Goal: Task Accomplishment & Management: Use online tool/utility

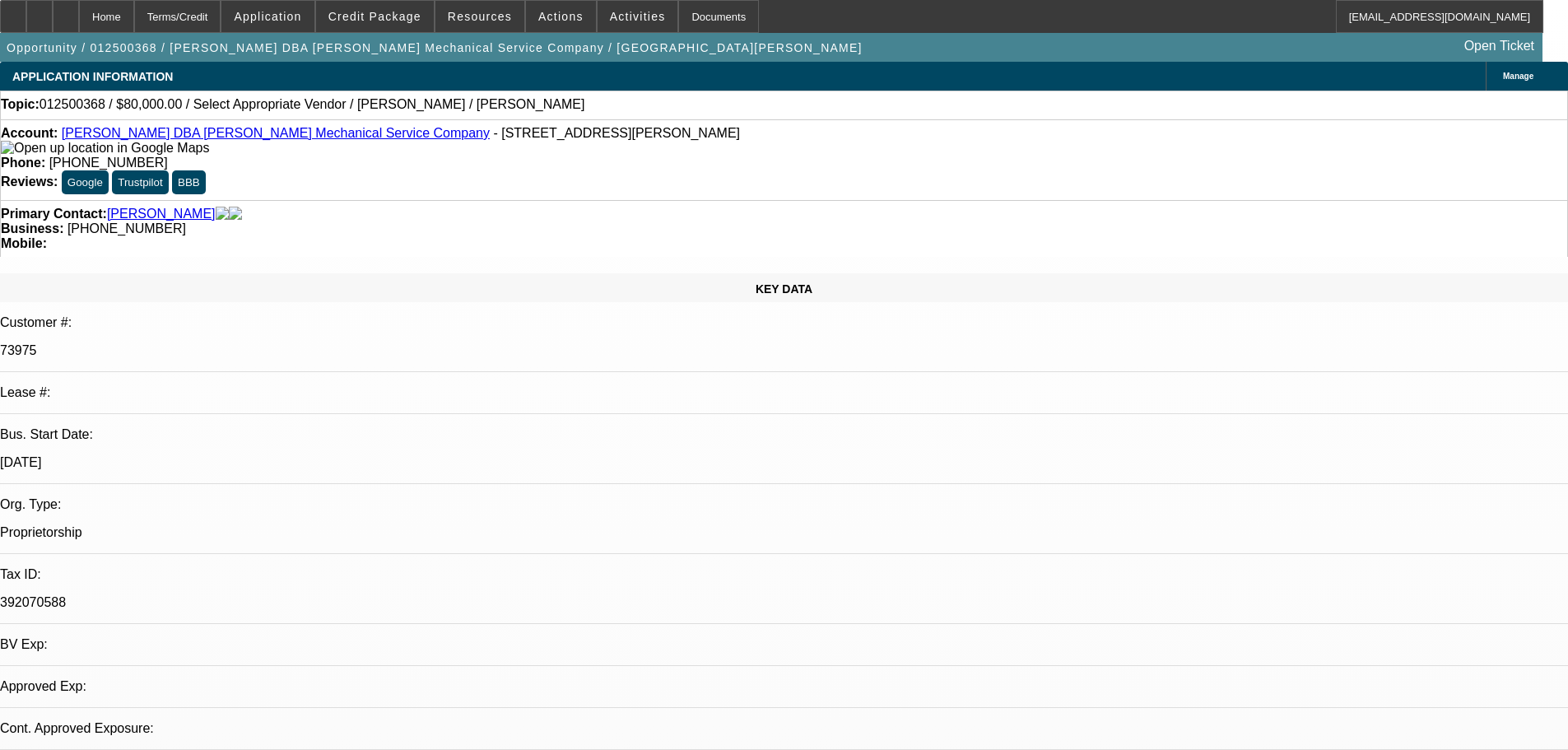
select select "0"
select select "2"
select select "0.1"
select select "4"
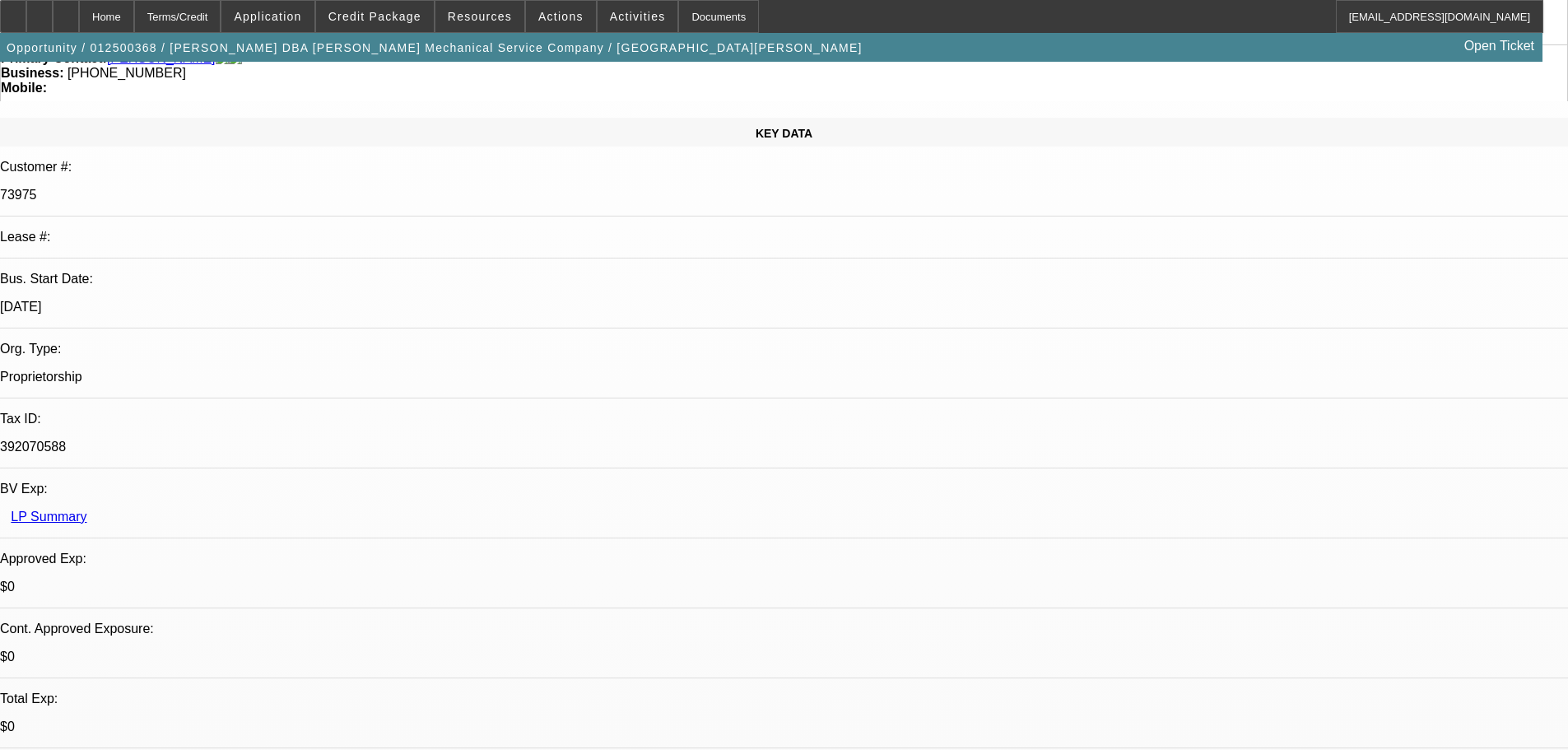
scroll to position [165, 0]
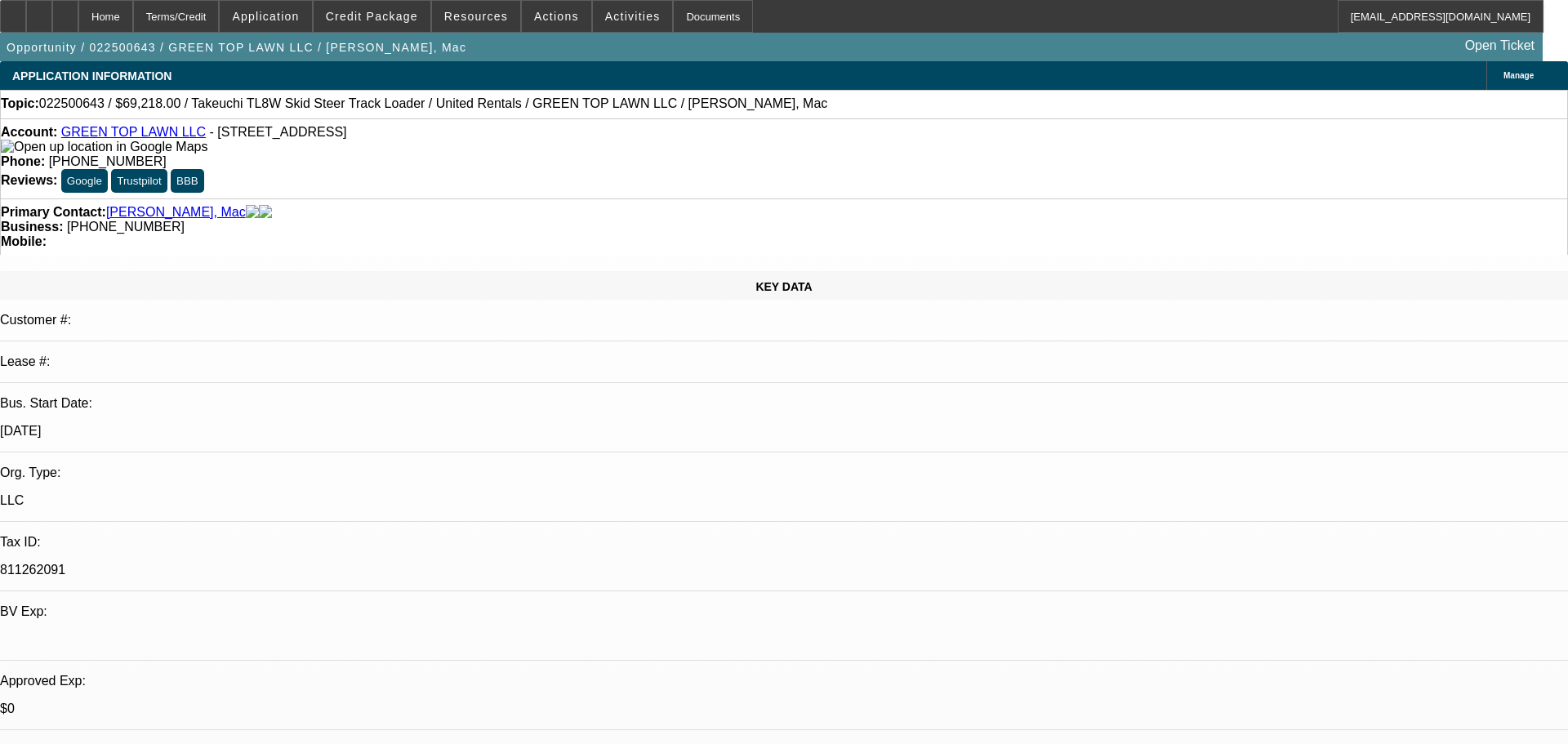
select select "0"
select select "2"
select select "0"
select select "6"
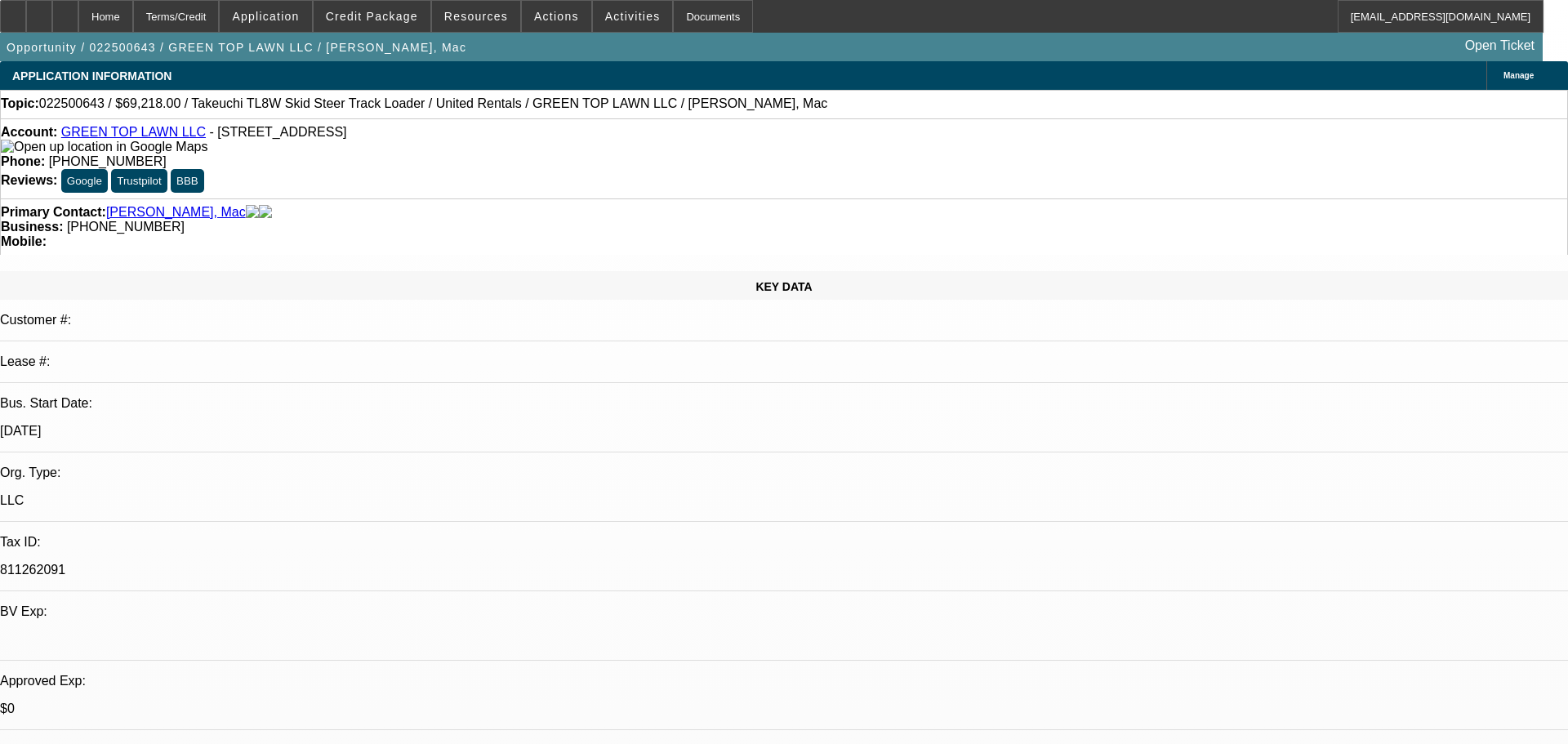
select select "0"
select select "2"
select select "0"
select select "6"
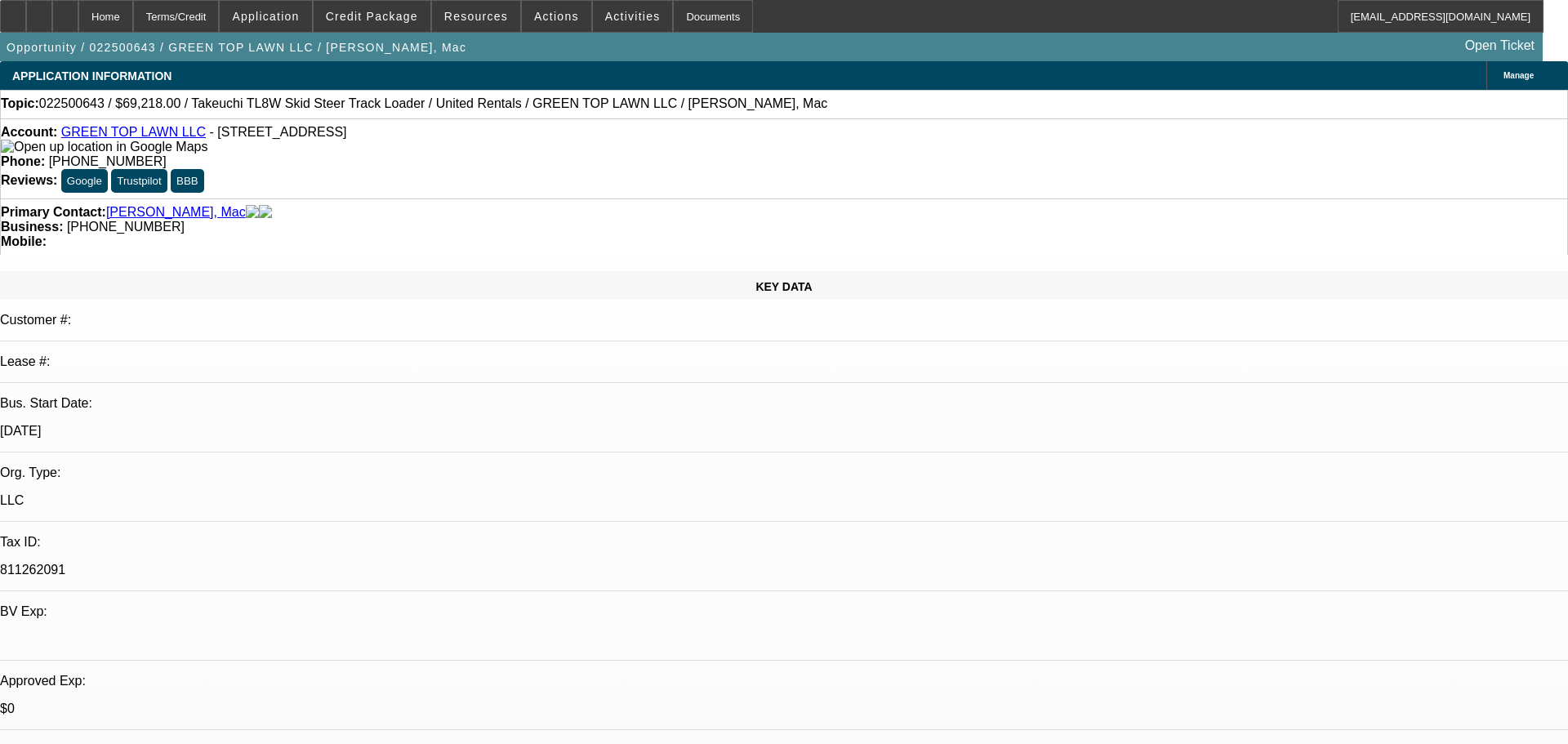
select select "0"
select select "2"
select select "0"
select select "6"
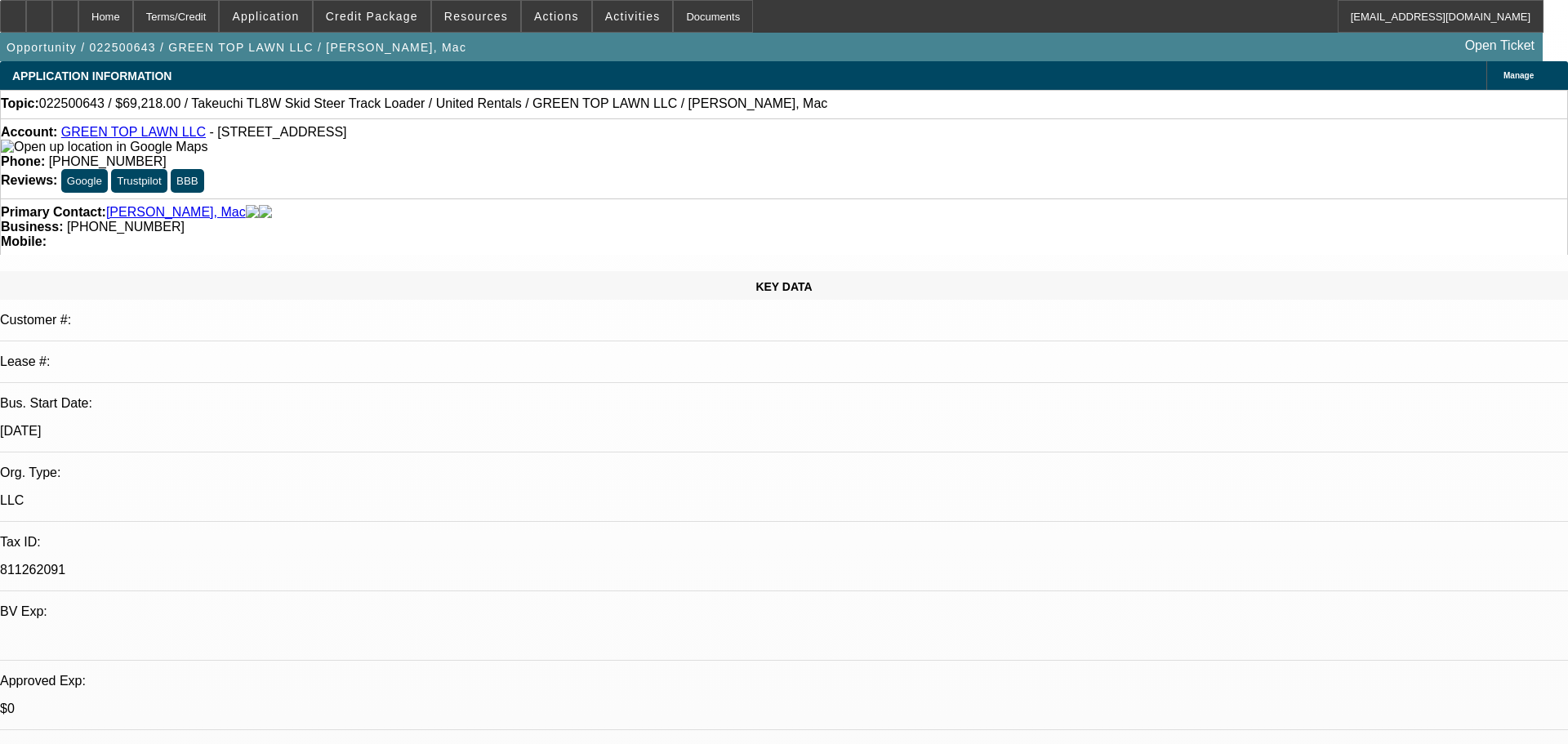
select select "0"
select select "2"
select select "0"
select select "6"
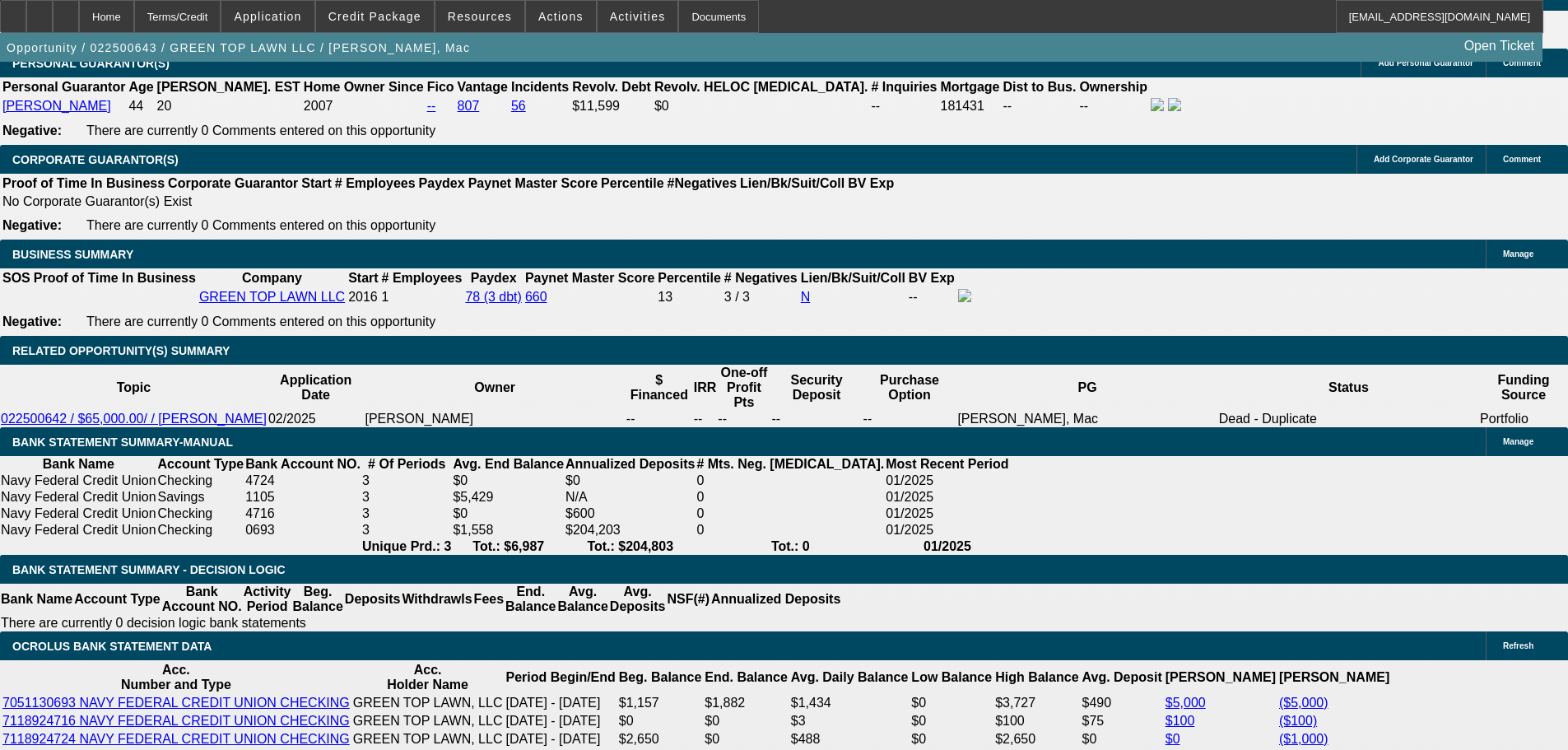
scroll to position [2139, 0]
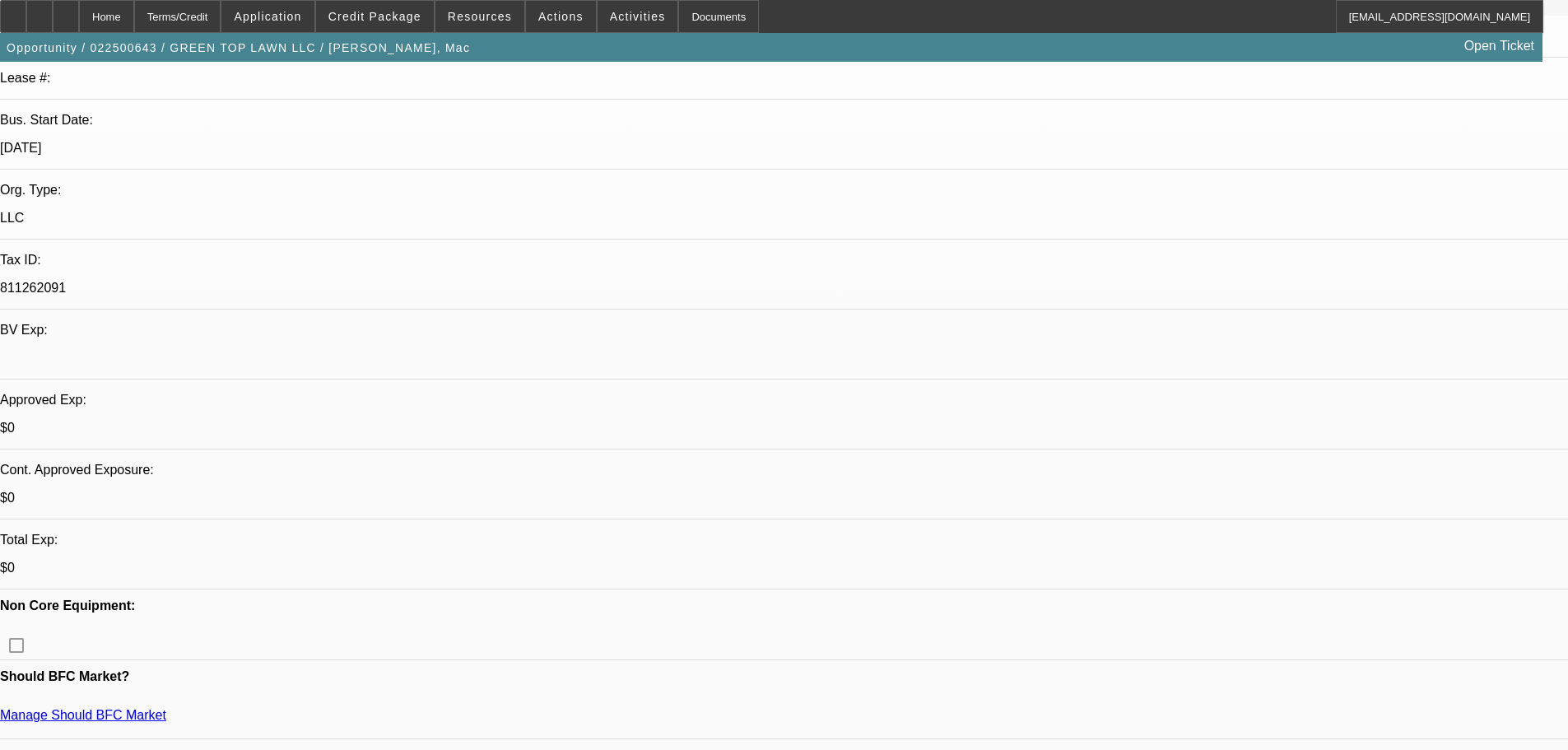
scroll to position [0, 0]
